Goal: Transaction & Acquisition: Purchase product/service

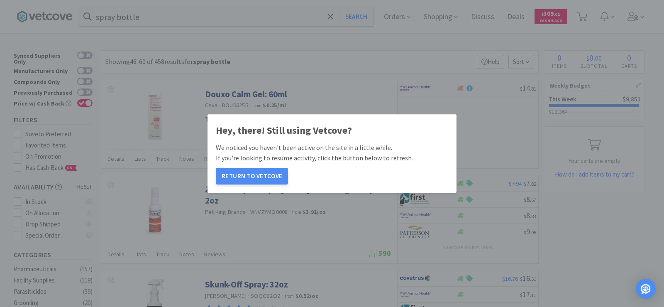
click at [260, 172] on button "Return to Vetcove" at bounding box center [252, 176] width 72 height 17
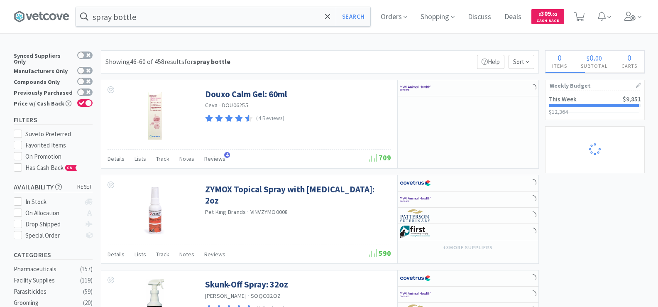
scroll to position [1319, 0]
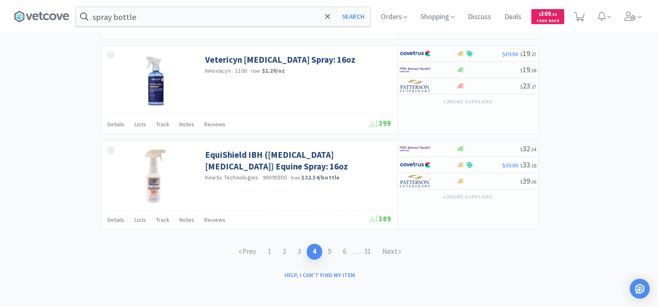
click at [166, 27] on div "spray bottle Search Orders Shopping Discuss Discuss Deals Deals $ 309 . 02 Cash…" at bounding box center [329, 16] width 631 height 33
click at [155, 20] on input "spray bottle" at bounding box center [223, 16] width 294 height 19
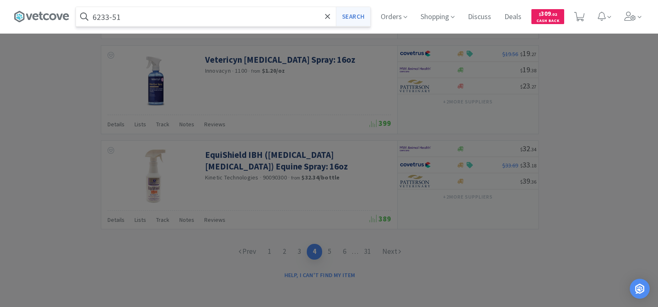
type input "6233-51"
click at [355, 18] on button "Search" at bounding box center [353, 16] width 34 height 19
